Goal: Transaction & Acquisition: Book appointment/travel/reservation

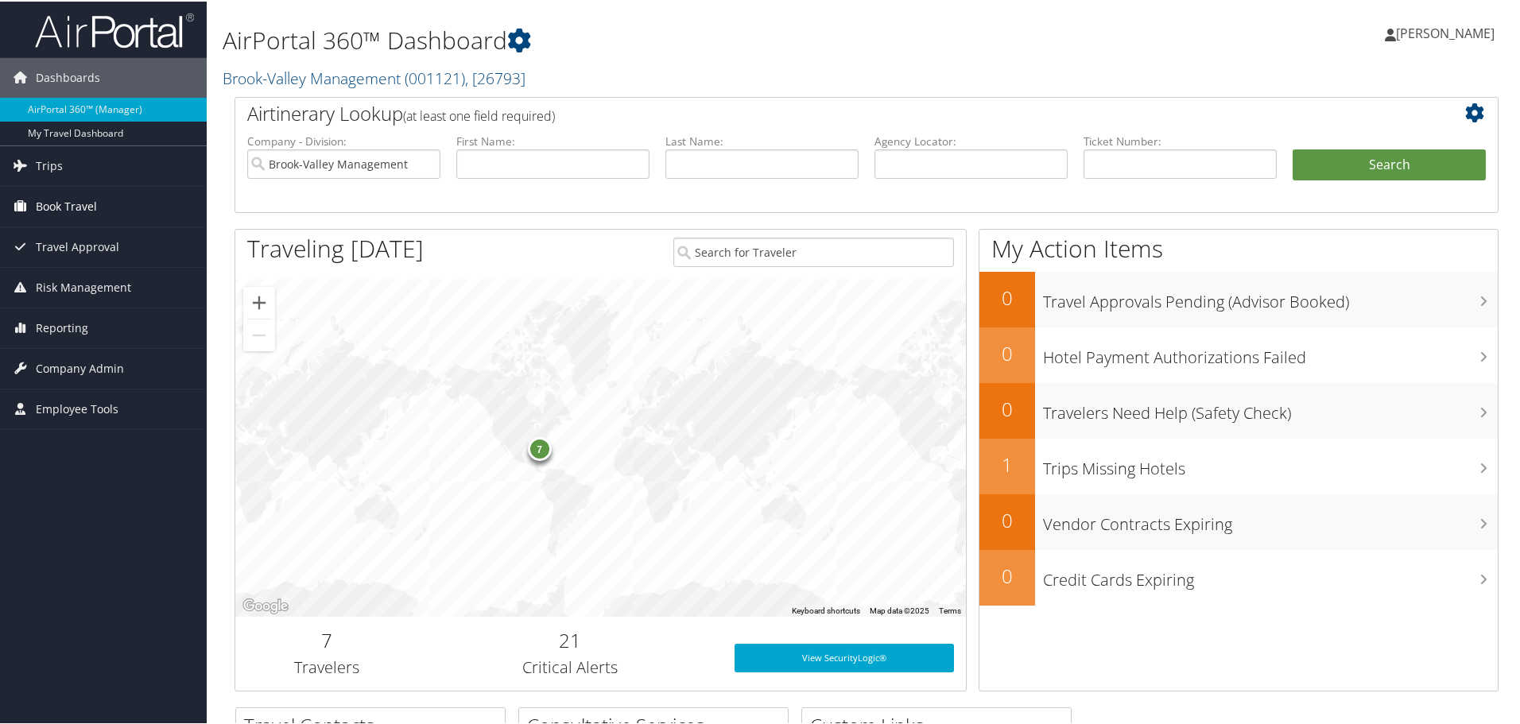
click at [84, 207] on span "Book Travel" at bounding box center [66, 205] width 61 height 40
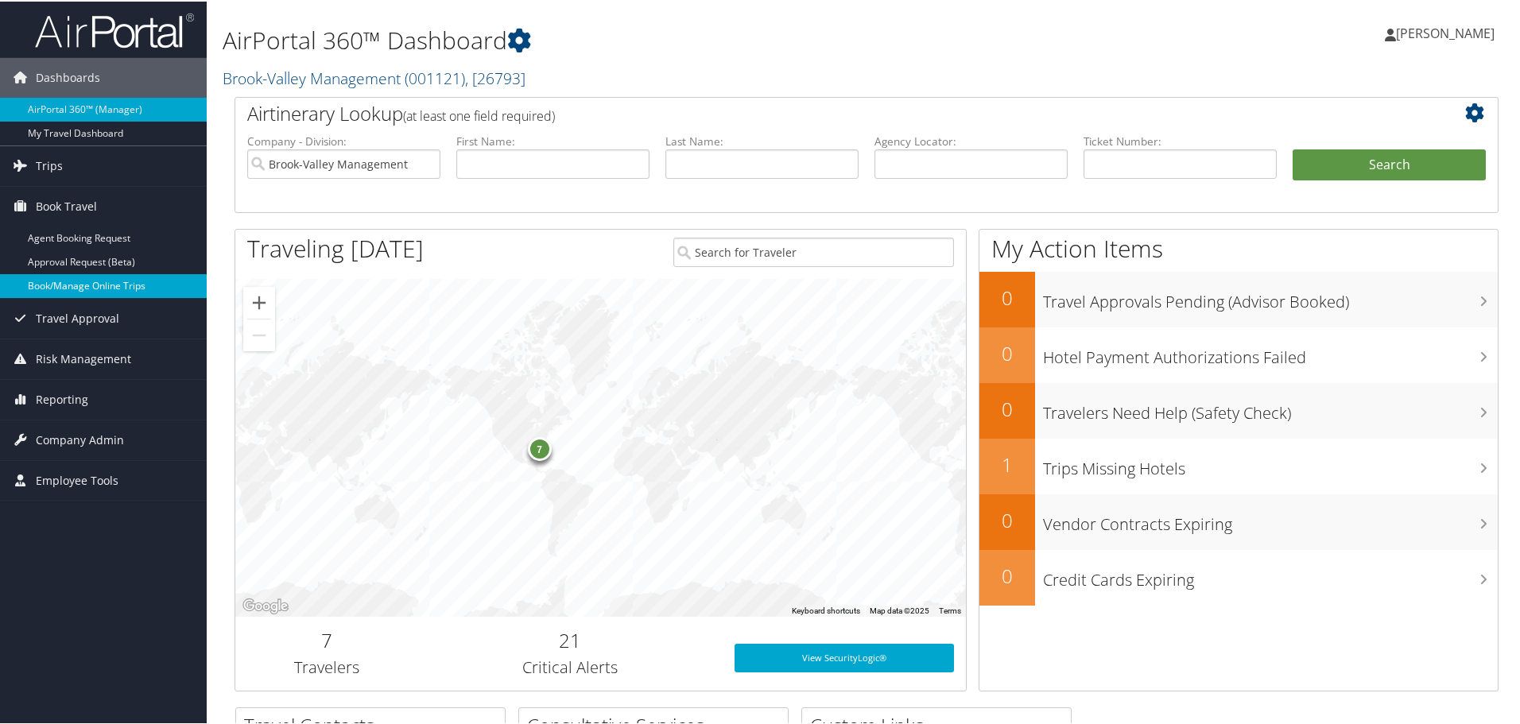
click at [56, 281] on link "Book/Manage Online Trips" at bounding box center [103, 285] width 207 height 24
